Goal: Information Seeking & Learning: Learn about a topic

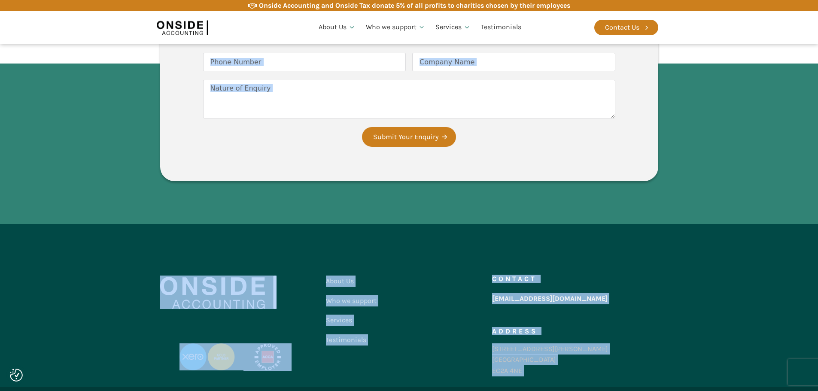
scroll to position [1644, 0]
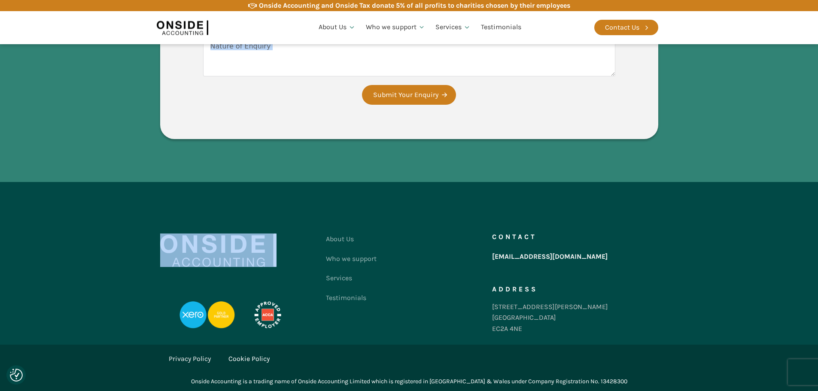
drag, startPoint x: 162, startPoint y: 109, endPoint x: 661, endPoint y: 138, distance: 500.1
copy body "Loremip DO sitametc ad elits doeius tempori Ut'l Etdolo'm aliquae ad minimve qu…"
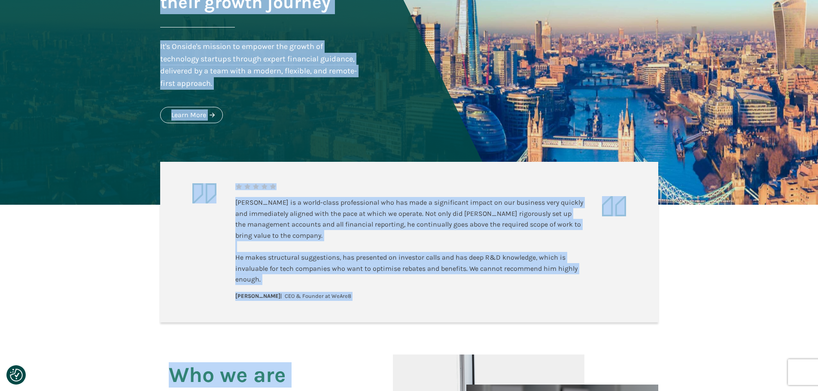
scroll to position [0, 0]
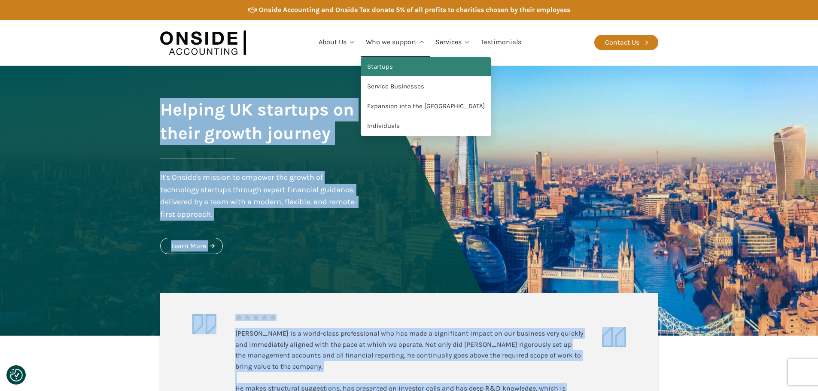
click at [382, 67] on link "Startups" at bounding box center [426, 67] width 130 height 20
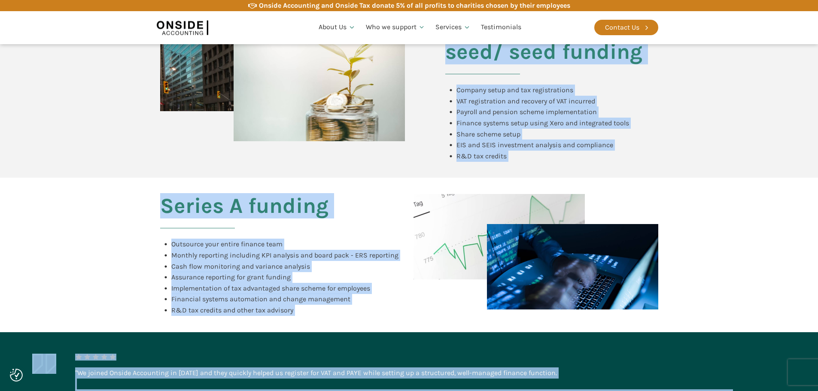
scroll to position [566, 0]
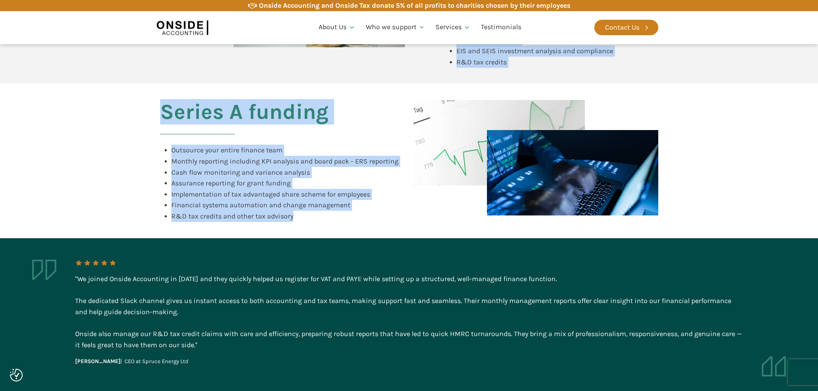
drag, startPoint x: 159, startPoint y: 130, endPoint x: 299, endPoint y: 223, distance: 167.3
click at [299, 223] on div "Home | Who we support draft | Startups Startups Working with startups Our team …" at bounding box center [409, 92] width 818 height 1185
copy div "Home | Who we support draft | Startups Startups Working with startups Our team …"
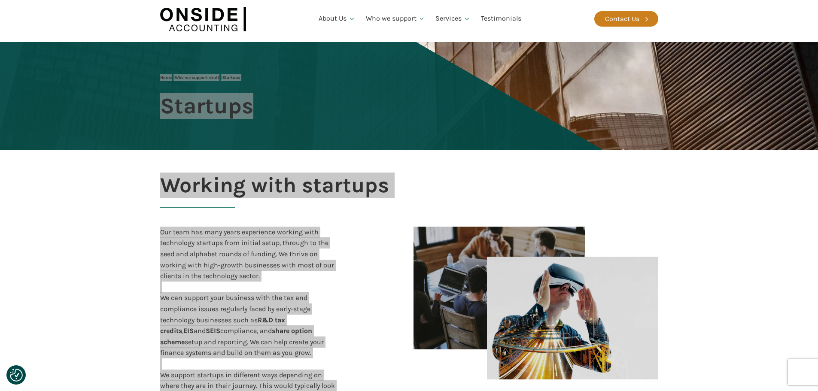
scroll to position [0, 0]
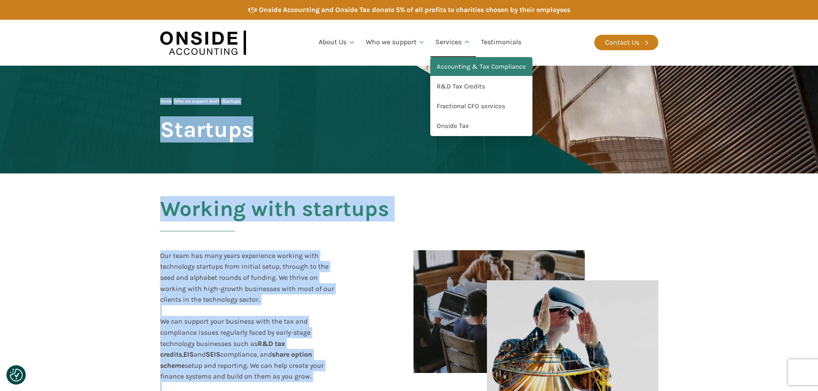
click at [458, 63] on link "Accounting & Tax Compliance" at bounding box center [481, 67] width 102 height 20
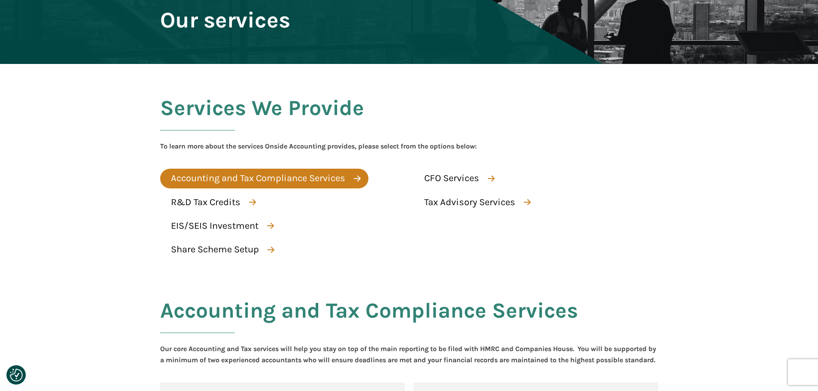
click at [305, 179] on div "Accounting and Tax Compliance Services" at bounding box center [258, 178] width 174 height 15
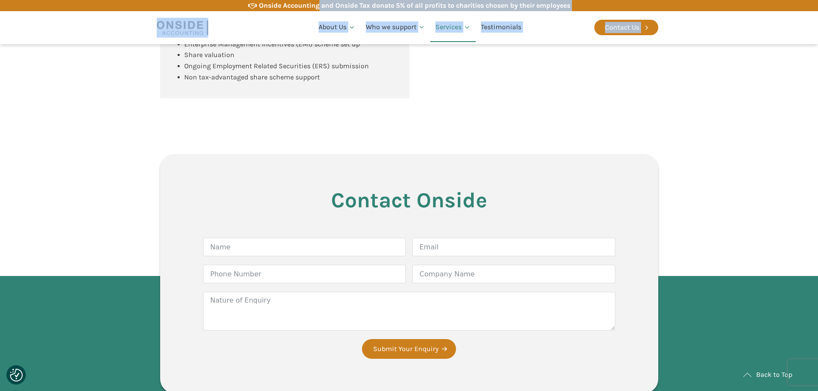
scroll to position [1112, 0]
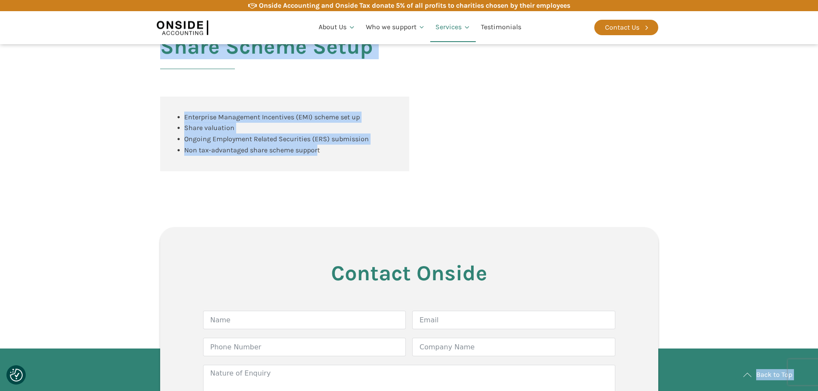
drag, startPoint x: 165, startPoint y: 103, endPoint x: 318, endPoint y: 164, distance: 164.7
click at [319, 154] on span "Non tax-advantaged share scheme support" at bounding box center [252, 150] width 136 height 8
copy div "Our services Services We Provide To learn more about the services Onside Accoun…"
